Goal: Task Accomplishment & Management: Use online tool/utility

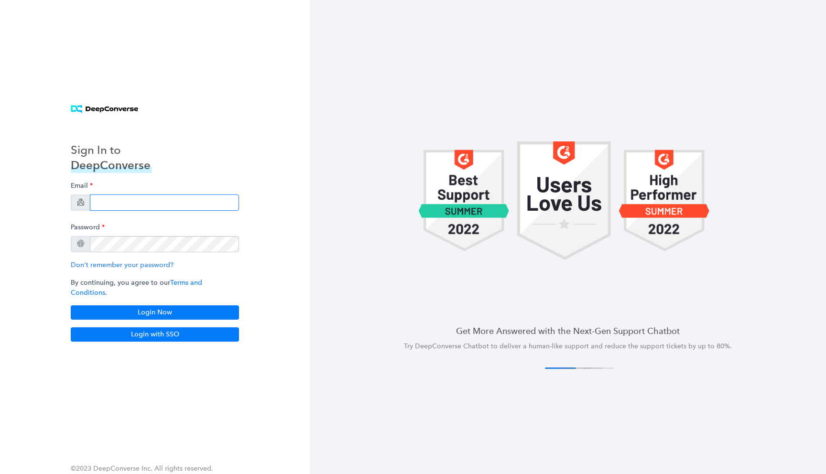
click at [151, 207] on input "email" at bounding box center [164, 202] width 149 height 16
type input "[EMAIL_ADDRESS][DOMAIN_NAME]"
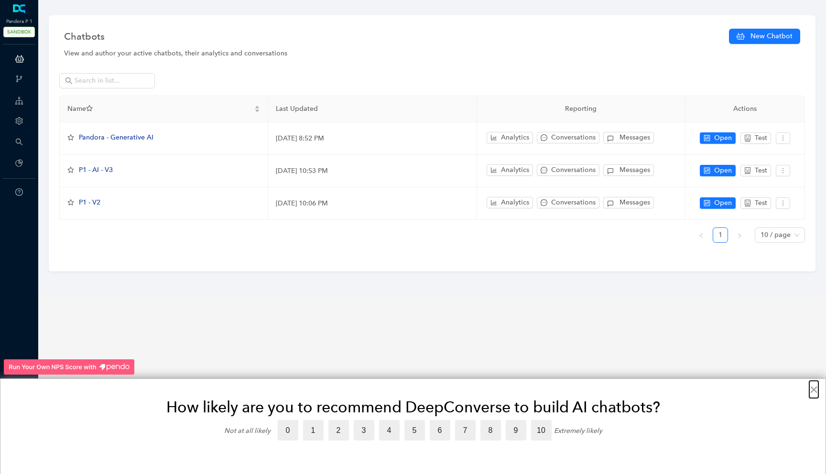
click at [813, 391] on button "×" at bounding box center [813, 389] width 9 height 15
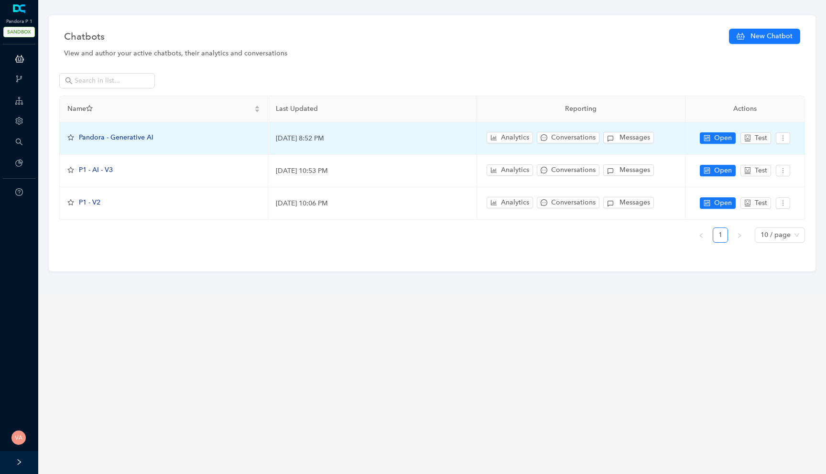
click at [124, 133] on span "Pandora - Generative AI" at bounding box center [116, 137] width 75 height 8
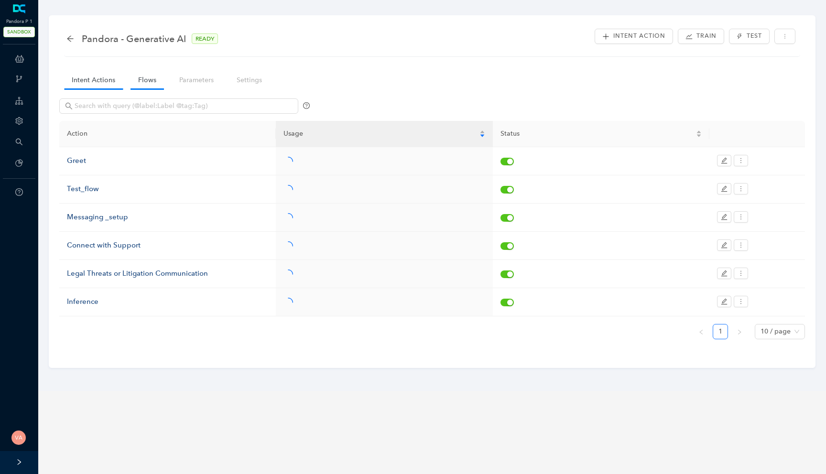
click at [154, 84] on link "Flows" at bounding box center [146, 80] width 33 height 18
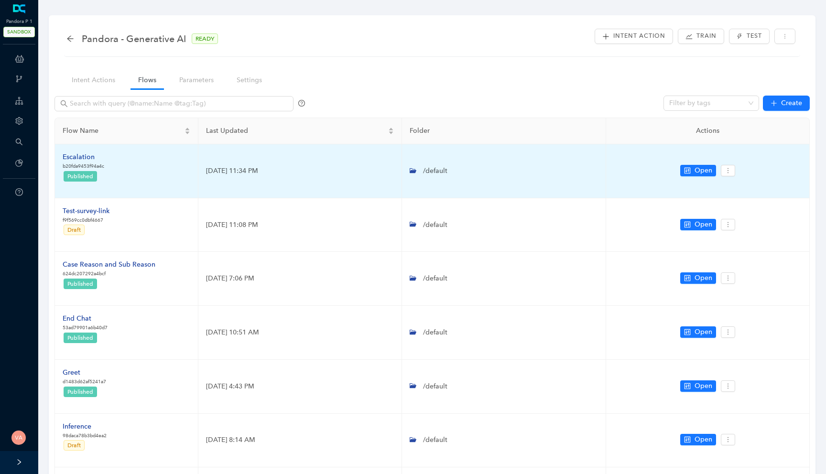
click at [86, 161] on div "Escalation" at bounding box center [84, 157] width 42 height 11
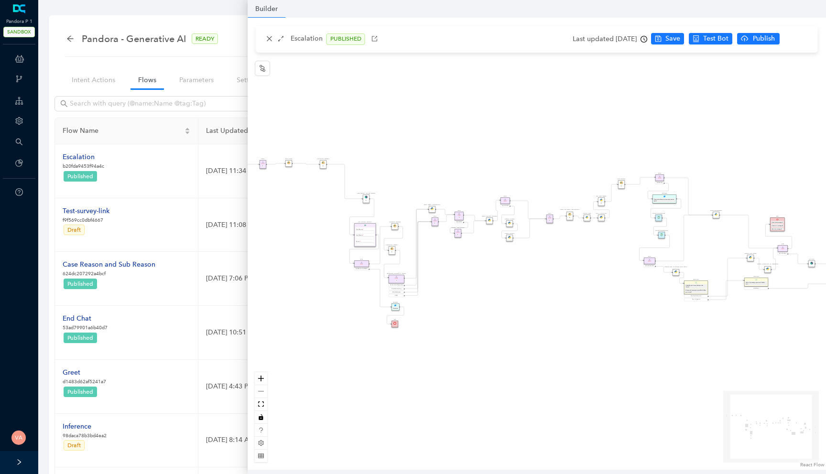
click at [281, 36] on icon "arrows-alt" at bounding box center [281, 38] width 7 height 7
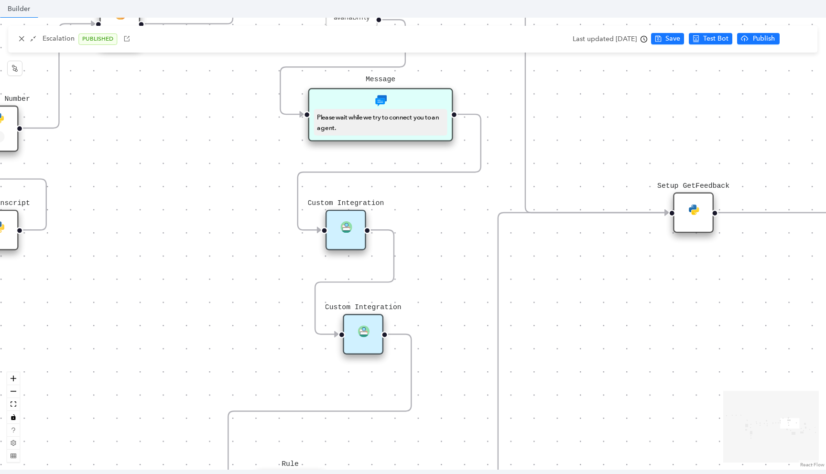
click at [346, 224] on img at bounding box center [345, 226] width 11 height 11
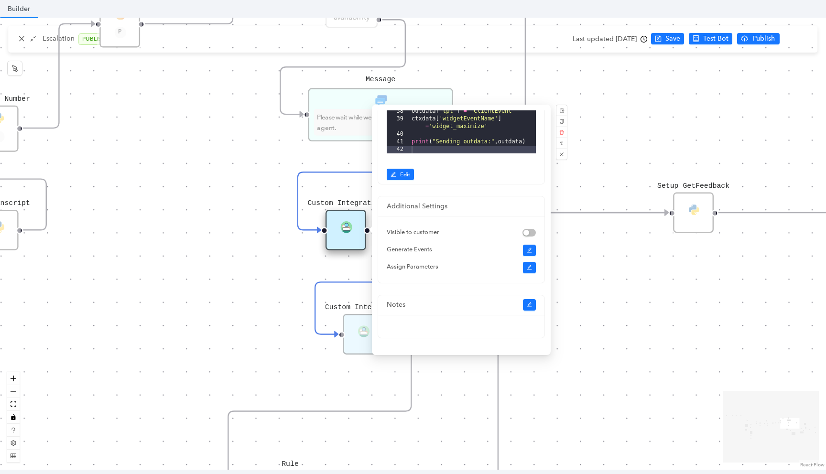
scroll to position [190, 0]
click at [402, 180] on div "16 17 18 19 20 21 22 23 24 25 26 27 28 29 30 31 32 33 34 35 36 37 38 39 40 41 4…" at bounding box center [461, 24] width 166 height 319
click at [404, 175] on span "Edit" at bounding box center [405, 174] width 10 height 9
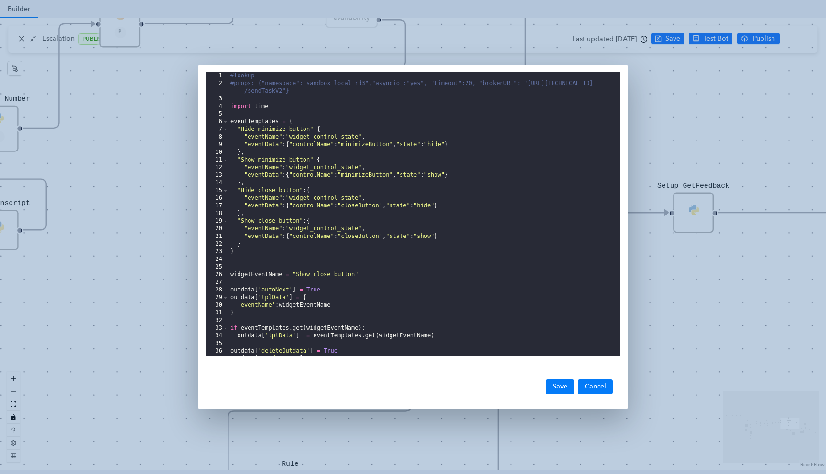
click at [412, 231] on div "#lookup #props: {"namespace":"sandbox_local_rd3","asyncio":"yes", "timeout":20,…" at bounding box center [424, 222] width 392 height 300
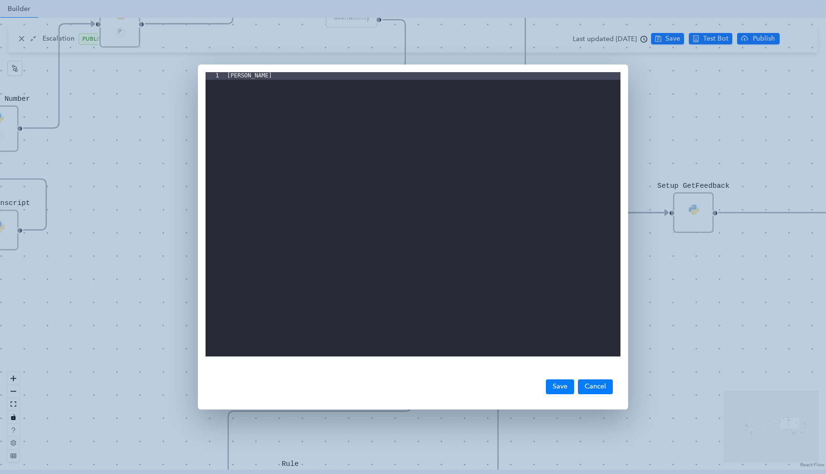
scroll to position [44, 0]
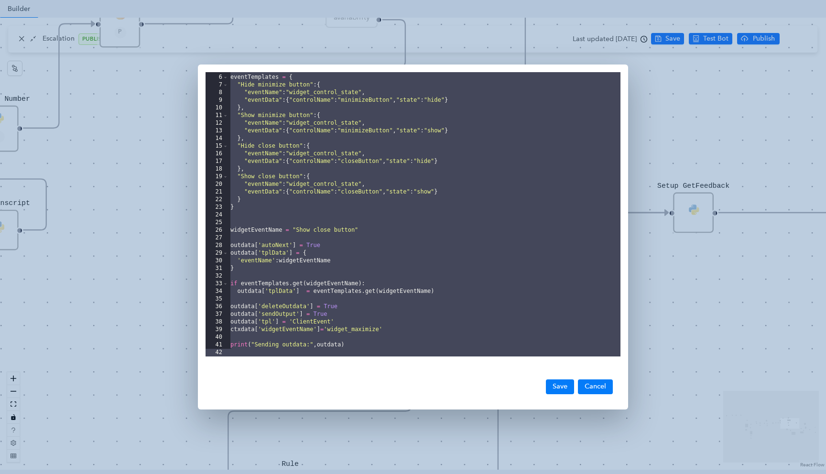
click at [169, 289] on div "5 6 7 8 9 10 11 12 13 14 15 16 17 18 19 20 21 22 23 24 25 26 27 28 29 30 31 32 …" at bounding box center [413, 237] width 826 height 474
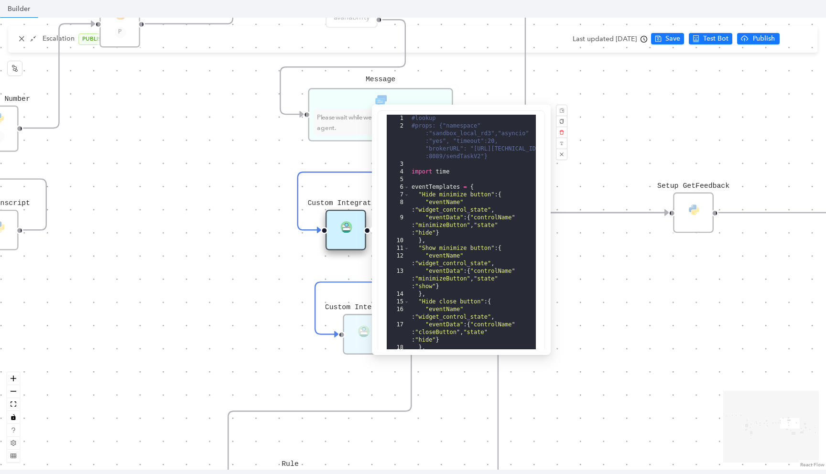
click at [282, 372] on div "Data Table Start P Rule P IsAvailable Rule newContact Get Contact details First…" at bounding box center [413, 244] width 826 height 452
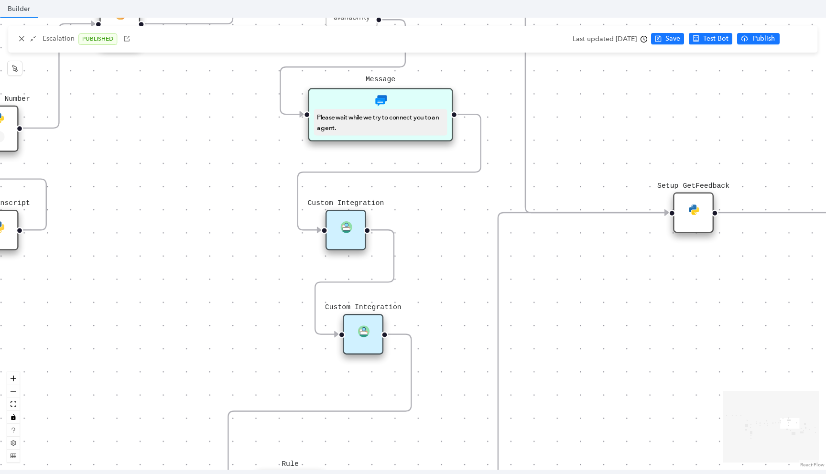
click at [367, 339] on div "Custom Integration" at bounding box center [363, 334] width 41 height 41
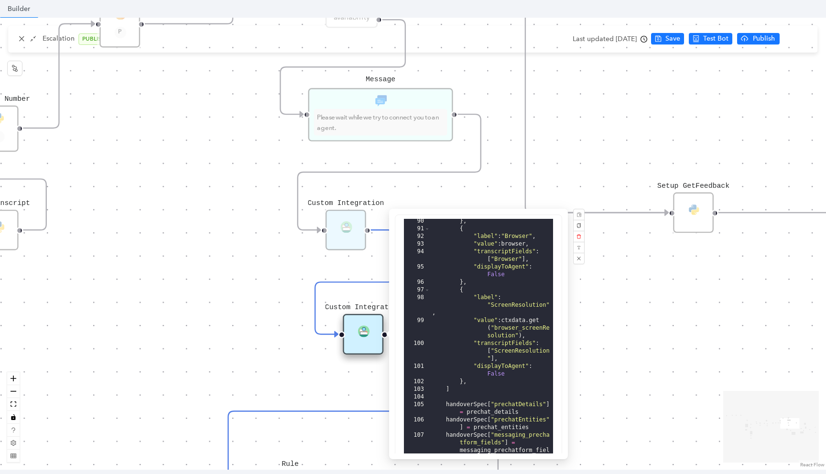
scroll to position [246, 0]
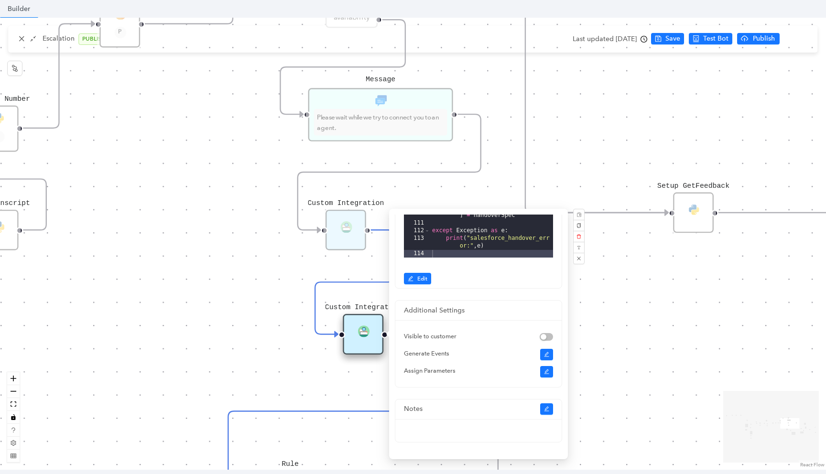
click at [415, 272] on div "94 95 96 97 98 99 100 101 102 103 104 105 106 107 108 109 110 111 112 113 114 "…" at bounding box center [478, 128] width 166 height 319
click at [415, 282] on button "Edit" at bounding box center [417, 278] width 27 height 11
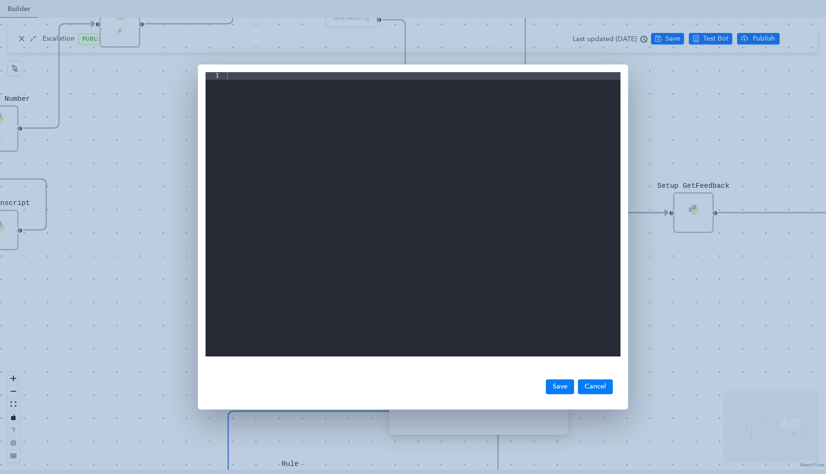
scroll to position [0, 0]
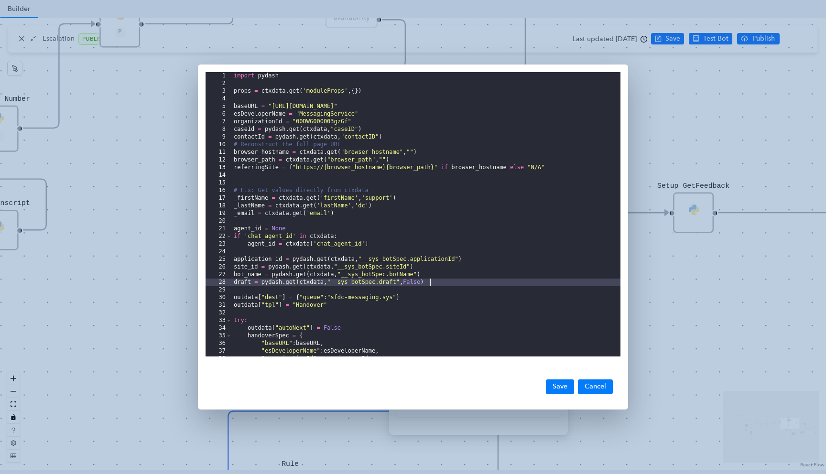
click at [436, 283] on div "import pydash props = ctxdata . get ( 'moduleProps' , { }) baseURL = "https://p…" at bounding box center [426, 222] width 388 height 300
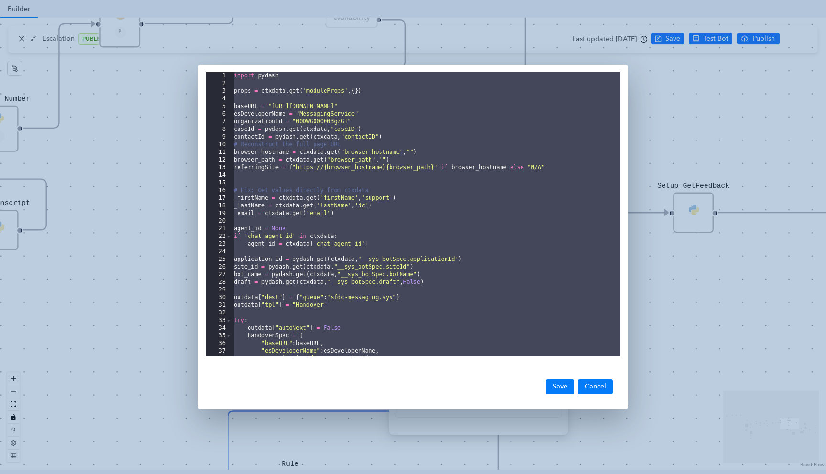
click at [108, 191] on div "1 2 3 4 5 6 7 8 9 10 11 12 13 14 15 16 17 18 19 20 21 22 23 24 25 26 27 28 29 3…" at bounding box center [413, 237] width 826 height 474
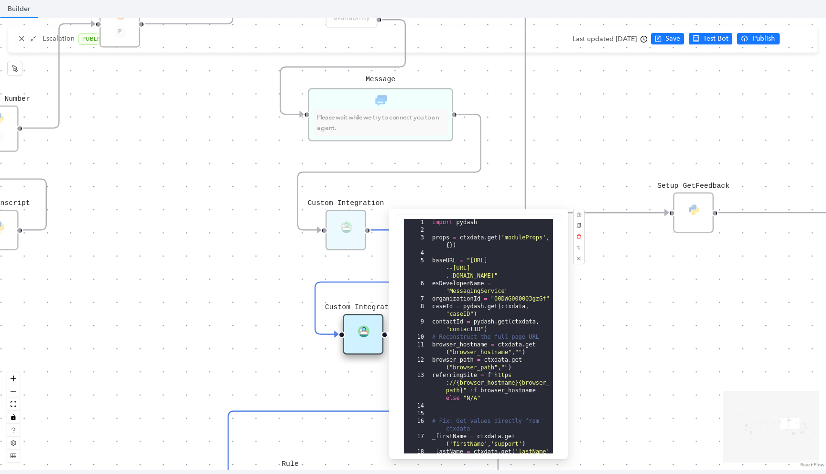
click at [199, 249] on div "Data Table Start P Rule P IsAvailable Rule newContact Get Contact details First…" at bounding box center [413, 244] width 826 height 452
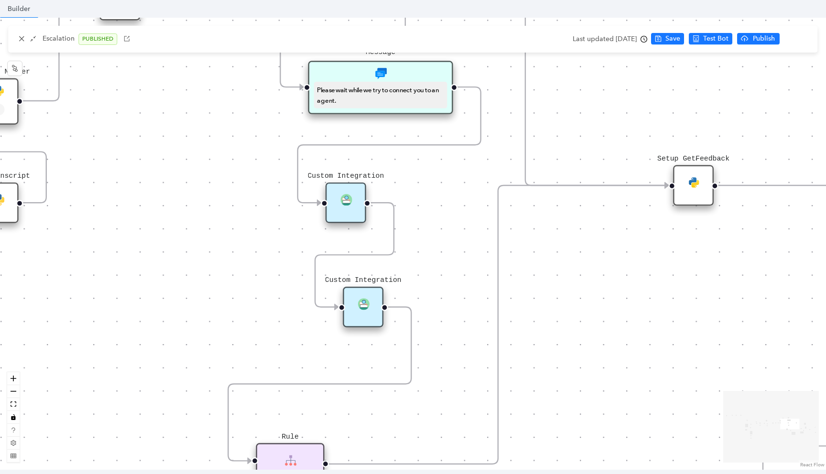
drag, startPoint x: 250, startPoint y: 270, endPoint x: 250, endPoint y: 243, distance: 27.2
click at [250, 243] on div "Data Table Start P Rule P IsAvailable Rule newContact Get Contact details First…" at bounding box center [413, 244] width 826 height 452
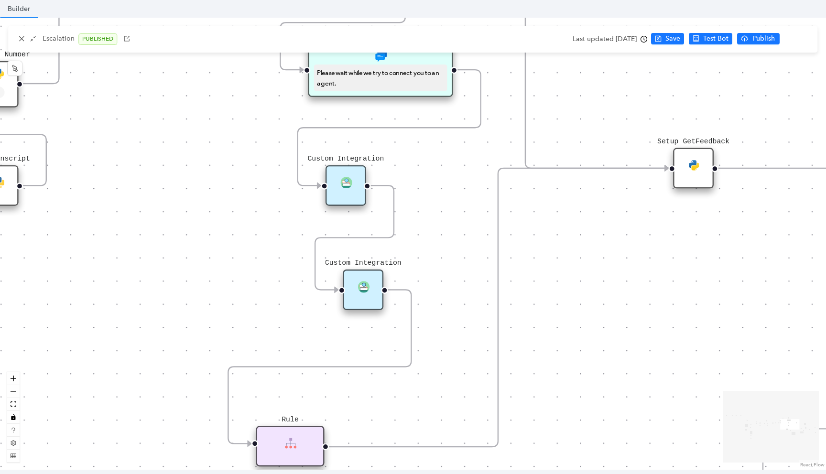
drag, startPoint x: 297, startPoint y: 229, endPoint x: 297, endPoint y: 209, distance: 20.6
click at [297, 208] on div "Data Table Start P Rule P IsAvailable Rule newContact Get Contact details First…" at bounding box center [413, 244] width 826 height 452
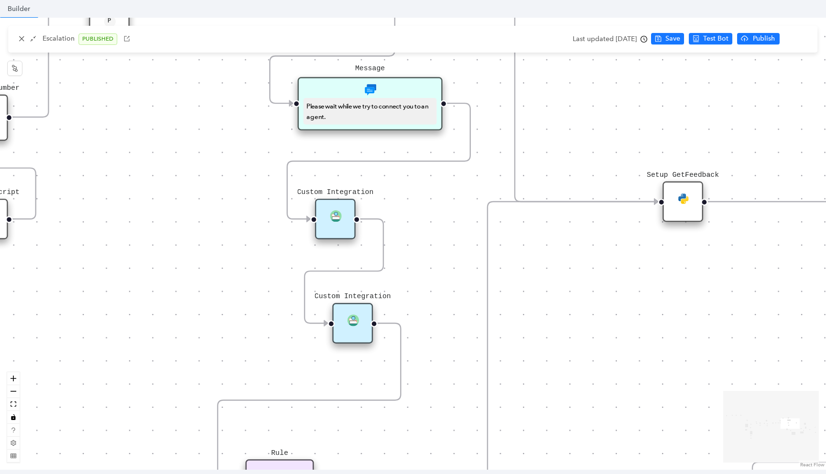
drag, startPoint x: 297, startPoint y: 209, endPoint x: 286, endPoint y: 245, distance: 37.9
click at [286, 245] on div "Data Table Start P Rule P IsAvailable Rule newContact Get Contact details First…" at bounding box center [413, 244] width 826 height 452
drag, startPoint x: 361, startPoint y: 326, endPoint x: 336, endPoint y: 321, distance: 24.9
click at [336, 321] on div "Custom Integration" at bounding box center [334, 322] width 41 height 41
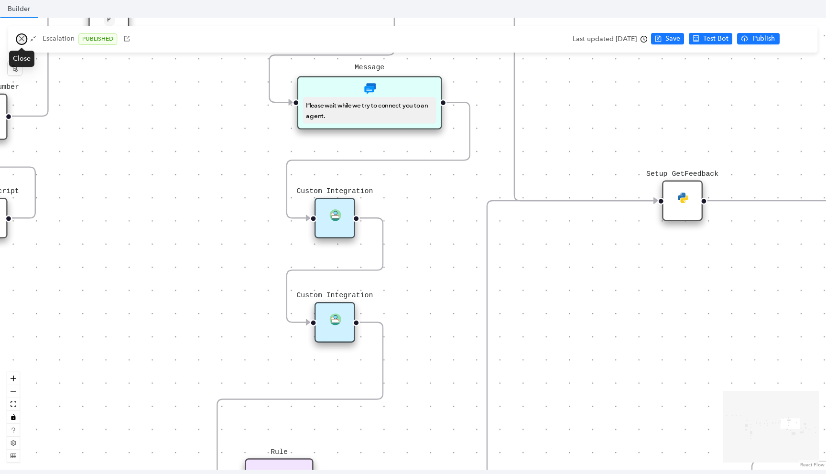
click at [20, 39] on icon "close" at bounding box center [21, 38] width 7 height 7
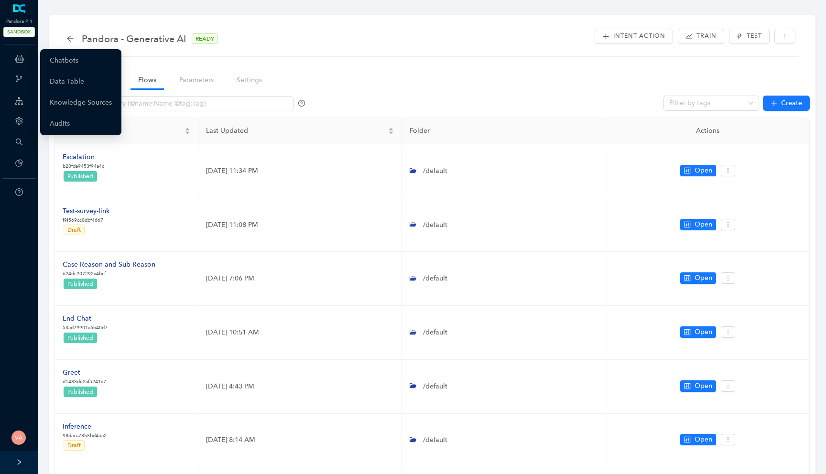
click at [21, 58] on icon at bounding box center [19, 58] width 9 height 19
click at [61, 61] on link "Chatbots" at bounding box center [64, 60] width 29 height 19
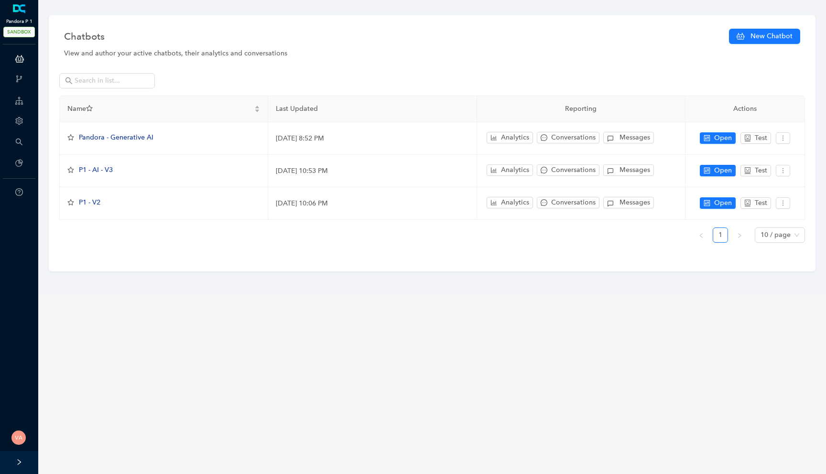
click at [18, 35] on span "SANDBOX" at bounding box center [19, 32] width 32 height 11
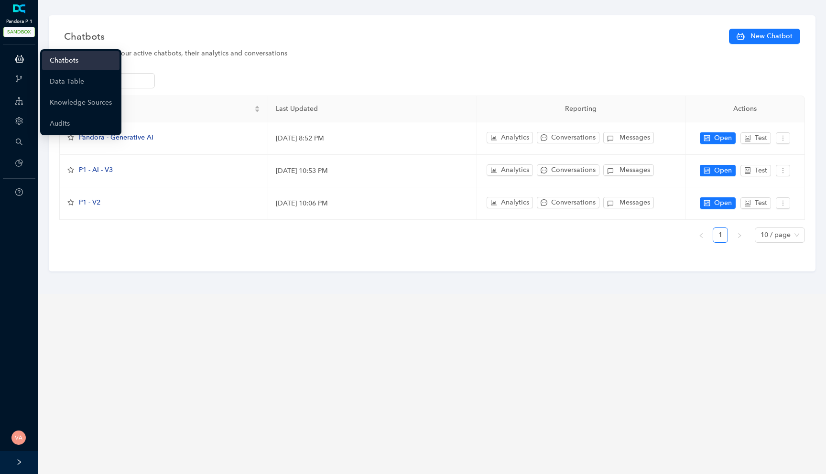
click at [15, 77] on icon "branches" at bounding box center [19, 79] width 8 height 8
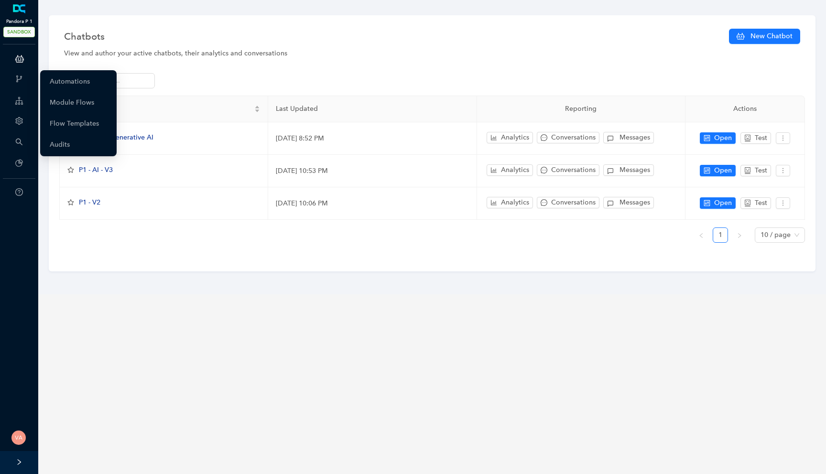
click at [22, 77] on icon "branches" at bounding box center [19, 79] width 8 height 8
click at [25, 86] on div "Webhooks" at bounding box center [19, 79] width 34 height 19
click at [22, 84] on div "Webhooks" at bounding box center [19, 79] width 34 height 19
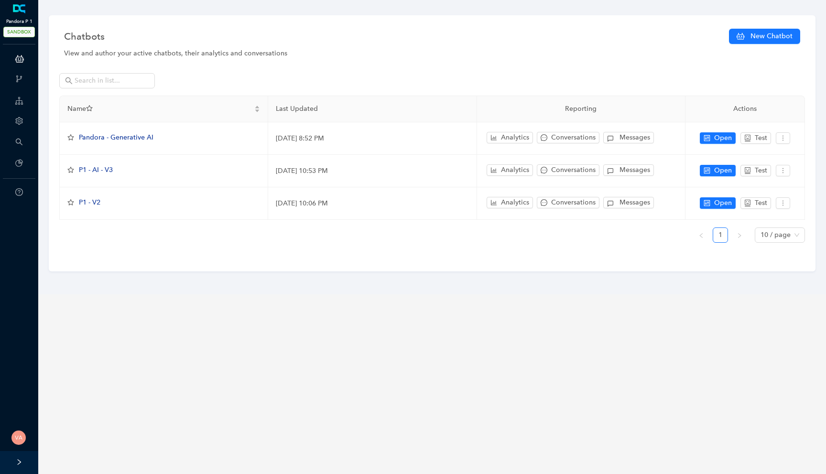
click at [18, 461] on icon "right" at bounding box center [19, 462] width 3 height 6
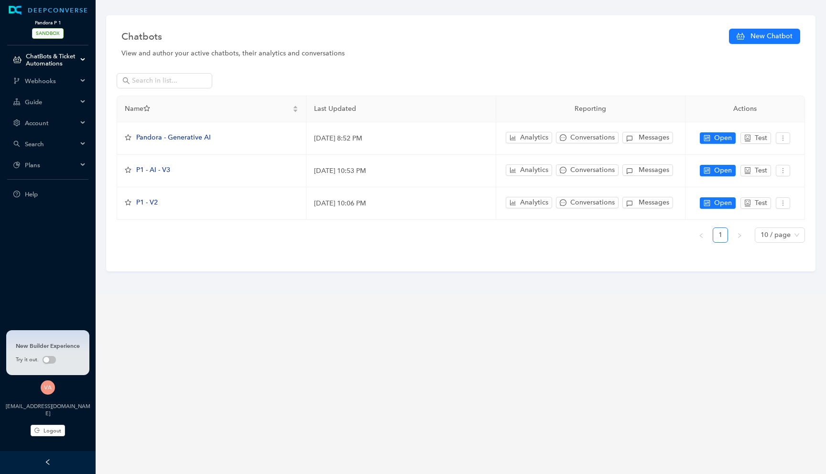
click at [37, 85] on div "Webhooks" at bounding box center [48, 80] width 92 height 19
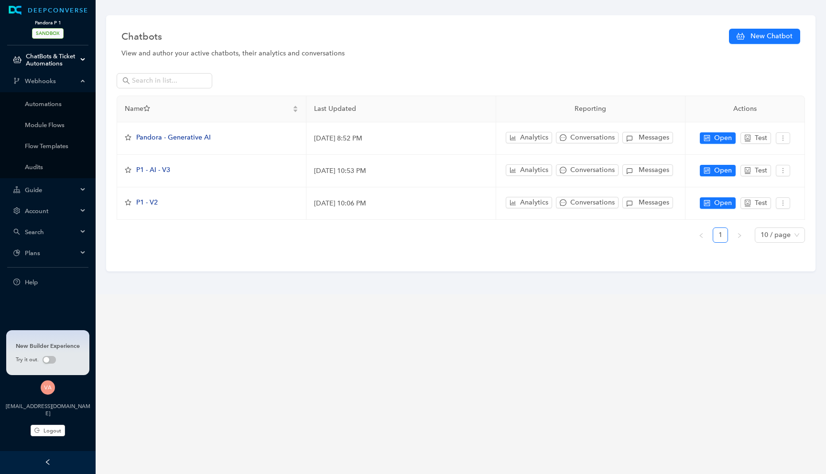
click at [40, 193] on span "Guide" at bounding box center [51, 189] width 53 height 7
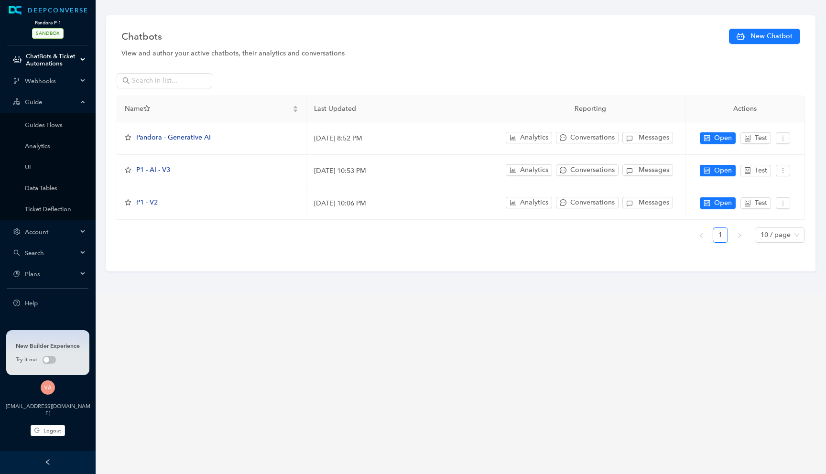
click at [60, 229] on span "Account" at bounding box center [51, 231] width 53 height 7
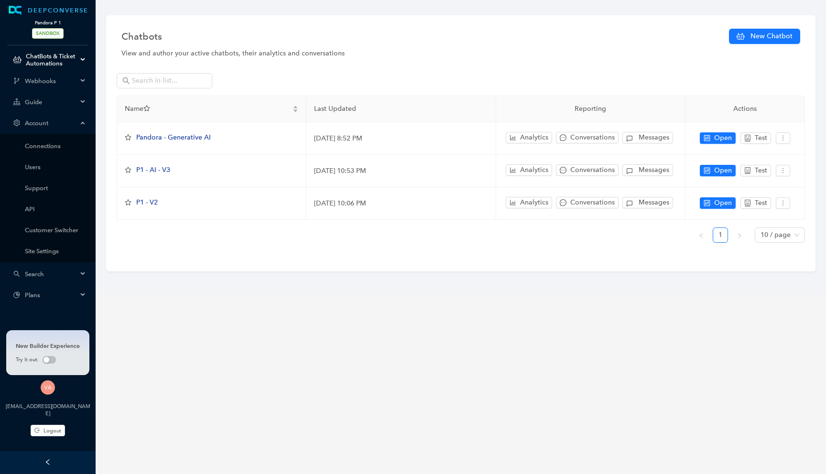
click at [53, 267] on div "Search" at bounding box center [48, 273] width 92 height 19
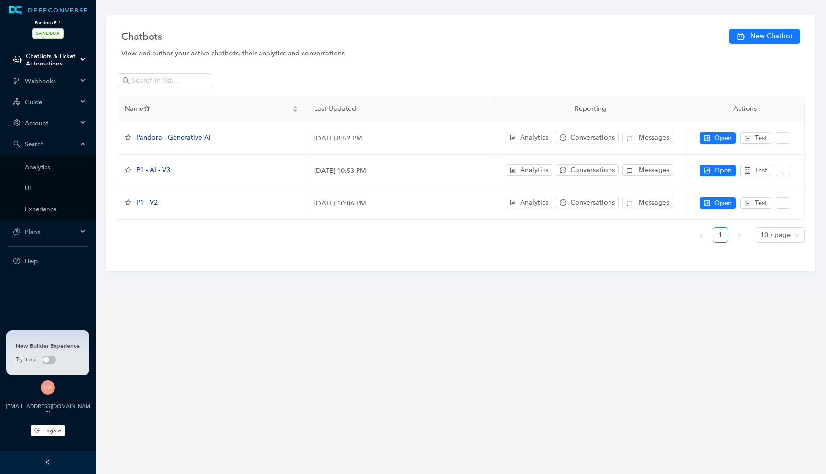
click at [59, 230] on span "Plans" at bounding box center [51, 231] width 53 height 7
click at [44, 35] on span "SANDBOX" at bounding box center [48, 33] width 32 height 11
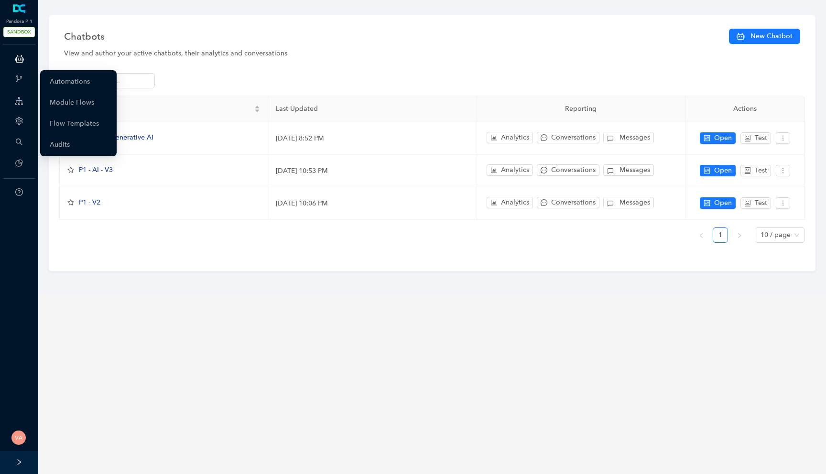
click at [18, 79] on icon "branches" at bounding box center [19, 79] width 8 height 8
click at [57, 82] on link "Automations" at bounding box center [70, 81] width 40 height 19
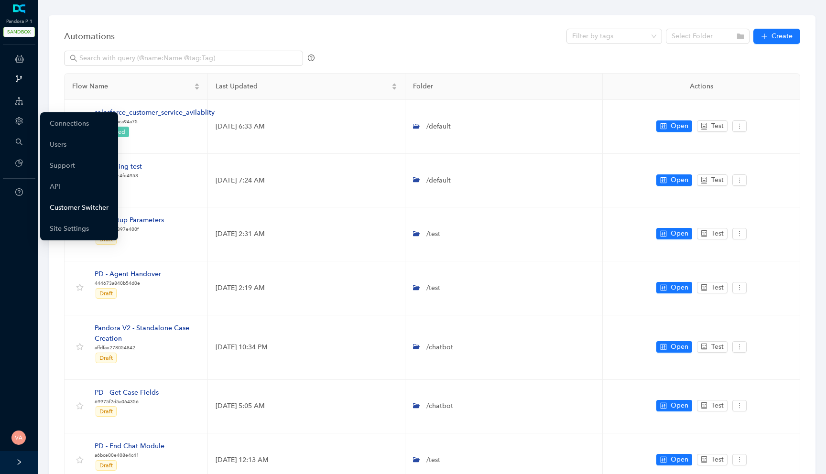
click at [73, 206] on link "Customer Switcher" at bounding box center [79, 207] width 59 height 19
